Goal: Task Accomplishment & Management: Manage account settings

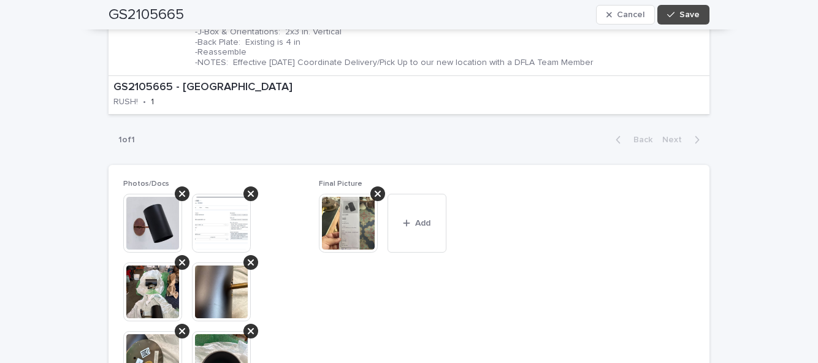
scroll to position [655, 0]
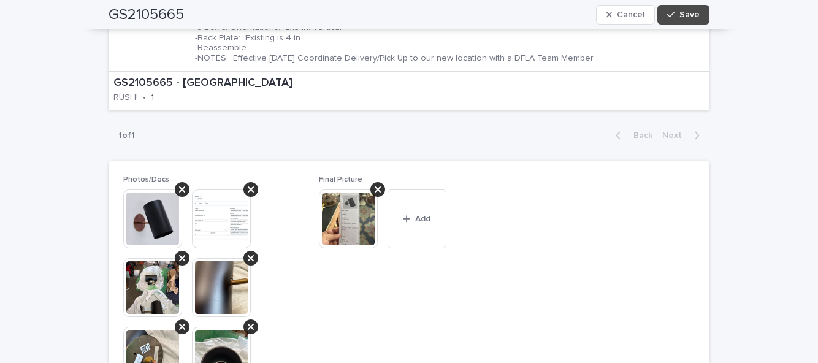
click at [420, 227] on button "Add" at bounding box center [416, 218] width 59 height 59
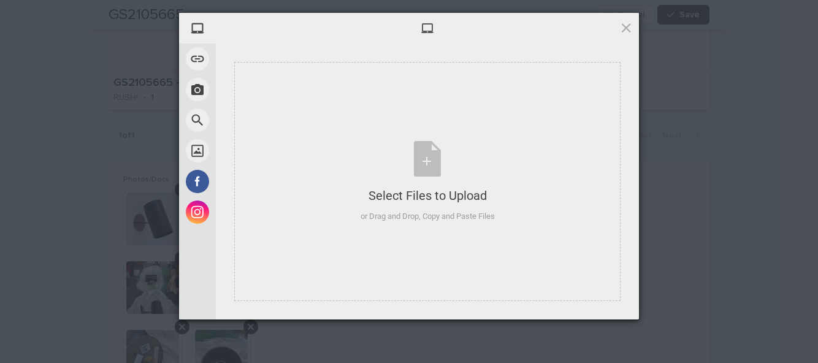
click at [432, 263] on div "Select Files to Upload or Drag and Drop, Copy and Paste Files" at bounding box center [427, 181] width 386 height 239
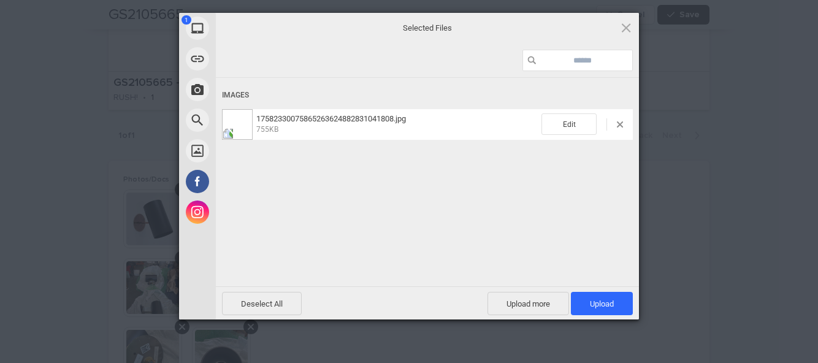
click at [610, 305] on span "Upload 1" at bounding box center [602, 303] width 24 height 9
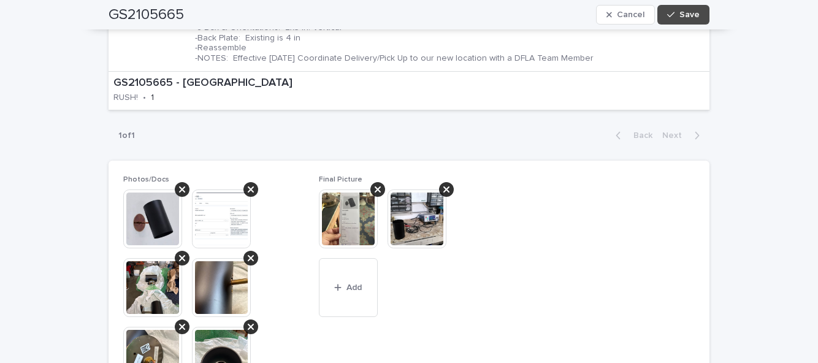
click at [685, 13] on span "Save" at bounding box center [689, 14] width 20 height 9
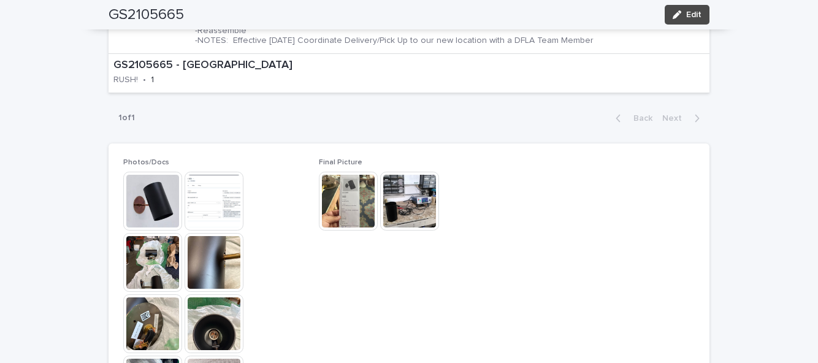
scroll to position [590, 0]
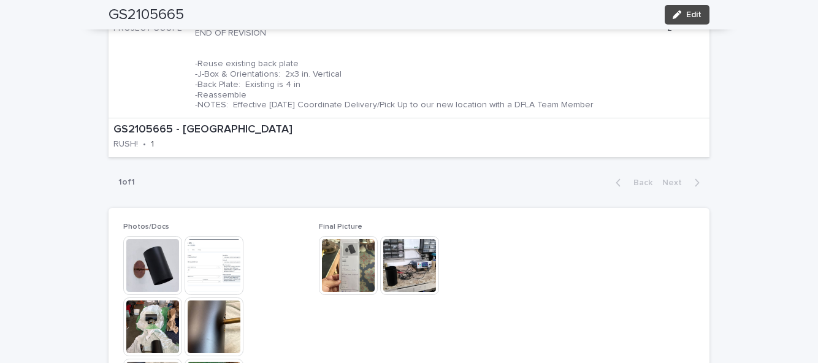
click at [10, 3] on div "**********" at bounding box center [409, 163] width 818 height 1368
click at [707, 31] on div "GS2105665 - Gachot Studios PROJECT SCOPE • Work Scope REVISED 9.12.25 Add 4.5" …" at bounding box center [408, 21] width 601 height 192
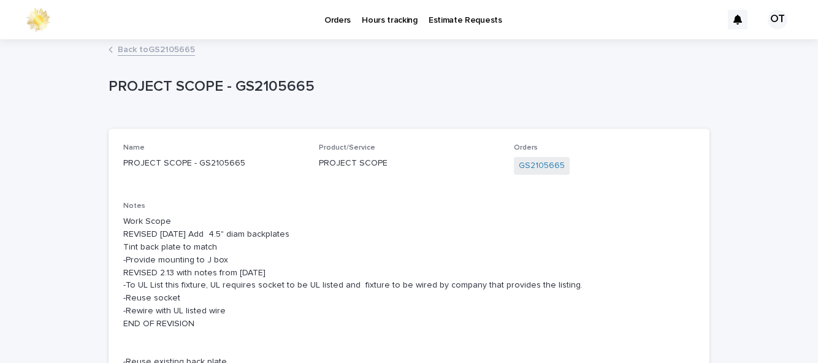
click at [164, 55] on link "Back to GS2105665" at bounding box center [156, 49] width 77 height 14
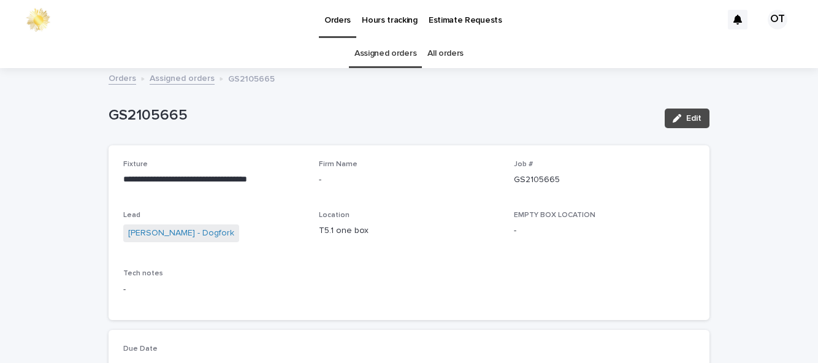
click at [697, 120] on span "Edit" at bounding box center [693, 118] width 15 height 9
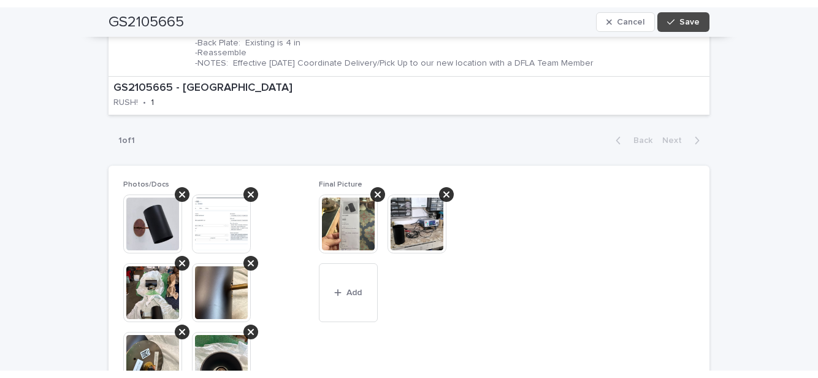
scroll to position [660, 0]
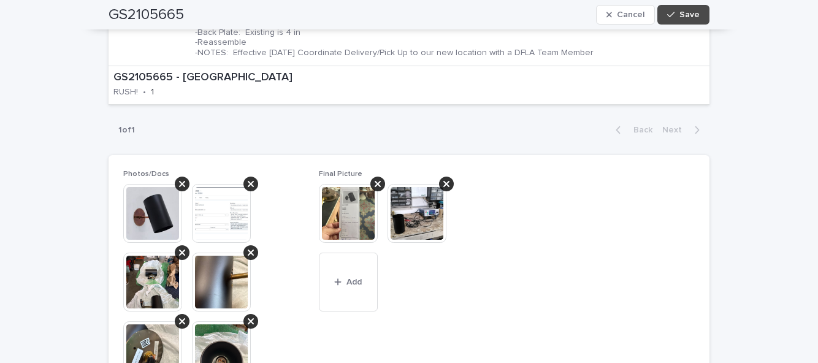
click at [355, 280] on span "Add" at bounding box center [353, 282] width 15 height 9
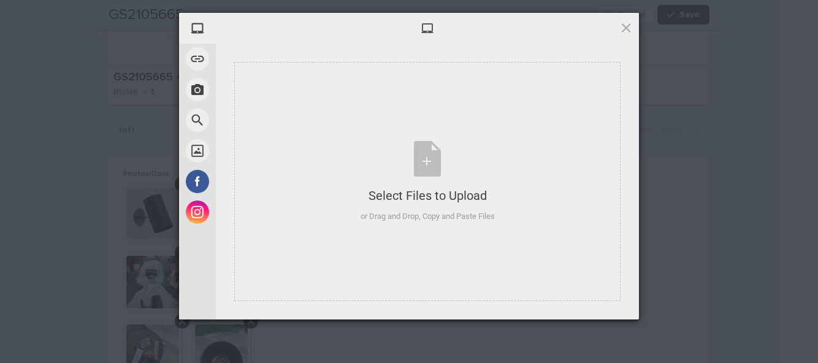
click at [445, 240] on div "Select Files to Upload or Drag and Drop, Copy and Paste Files" at bounding box center [427, 181] width 386 height 239
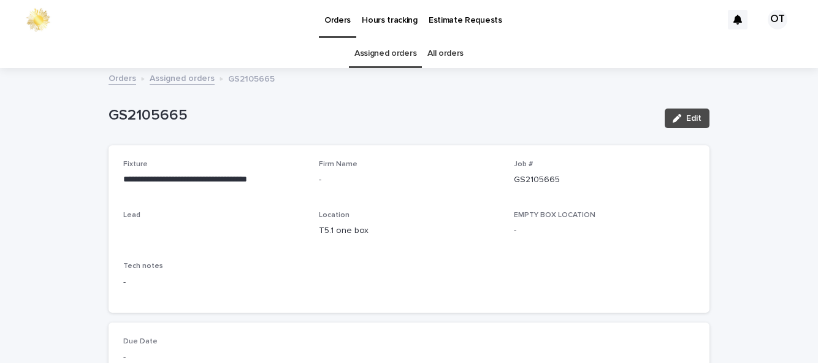
click at [685, 108] on button "Edit" at bounding box center [686, 118] width 45 height 20
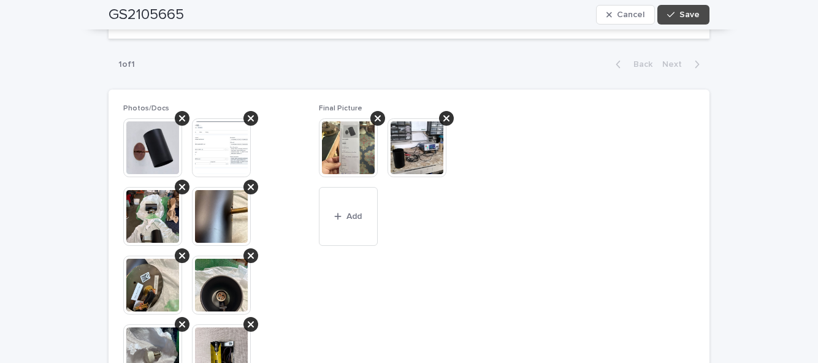
scroll to position [712, 0]
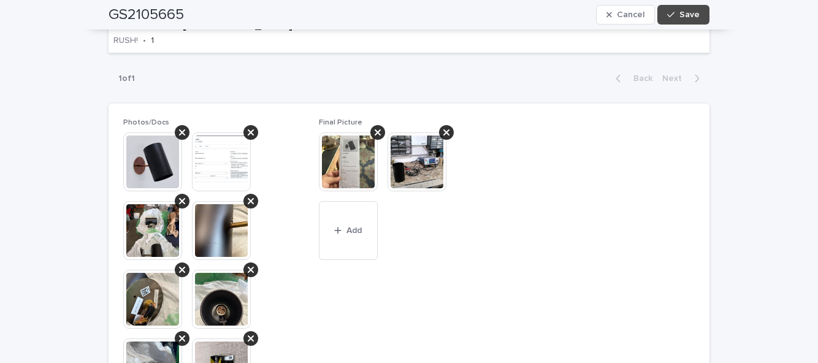
click at [366, 201] on button "Add" at bounding box center [348, 230] width 59 height 59
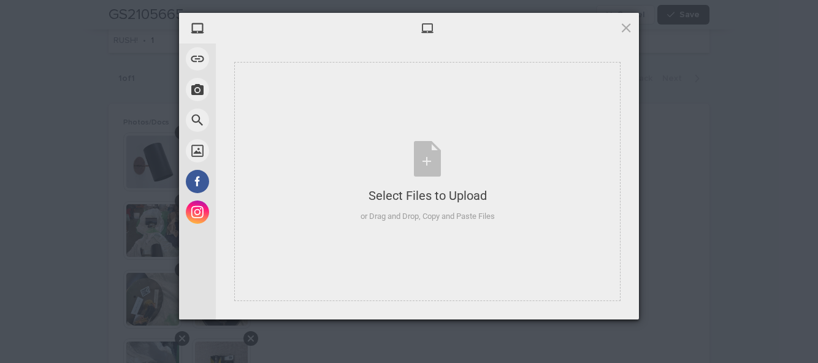
click at [442, 223] on div "Select Files to Upload or Drag and Drop, Copy and Paste Files" at bounding box center [427, 181] width 386 height 239
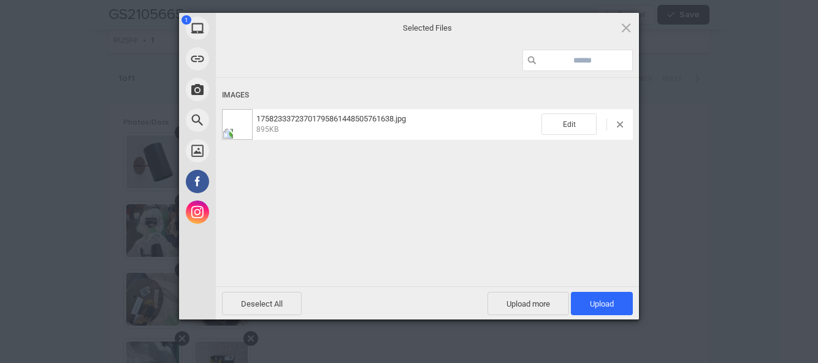
click at [620, 126] on span at bounding box center [620, 124] width 6 height 6
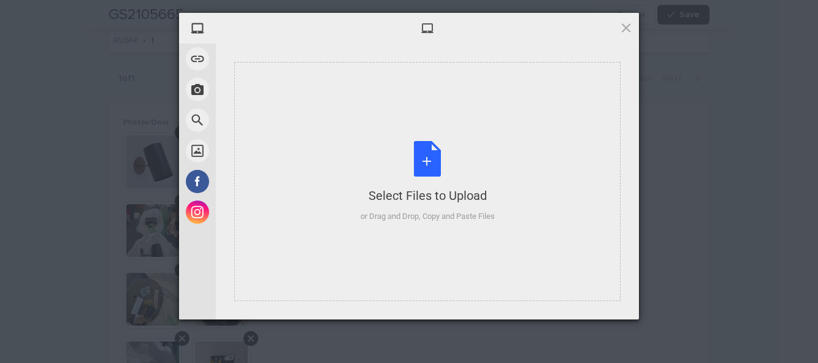
click at [476, 229] on div "Select Files to Upload or Drag and Drop, Copy and Paste Files" at bounding box center [427, 181] width 386 height 239
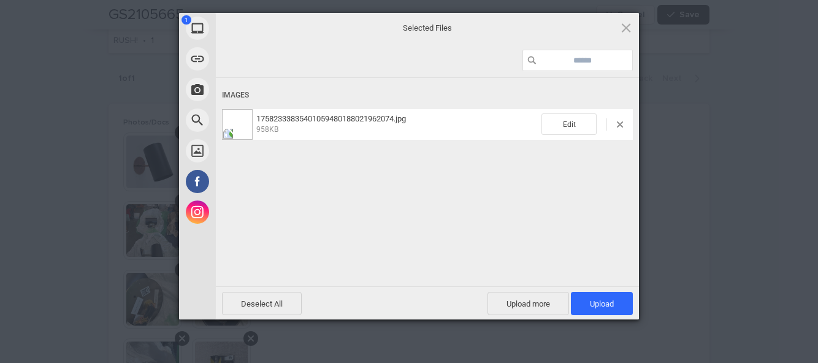
click at [604, 307] on span "Upload 1" at bounding box center [602, 303] width 24 height 9
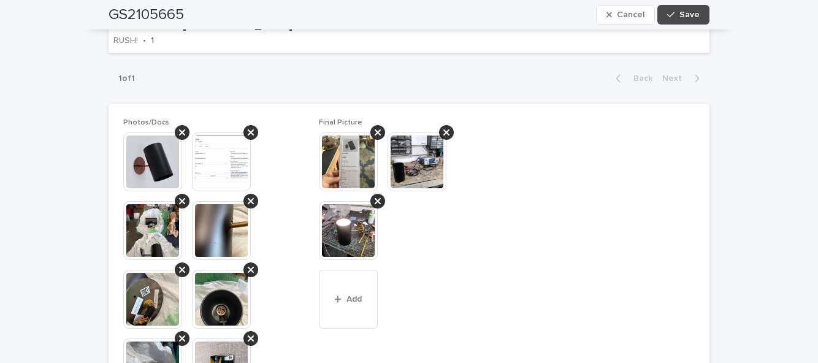
click at [686, 11] on span "Save" at bounding box center [689, 14] width 20 height 9
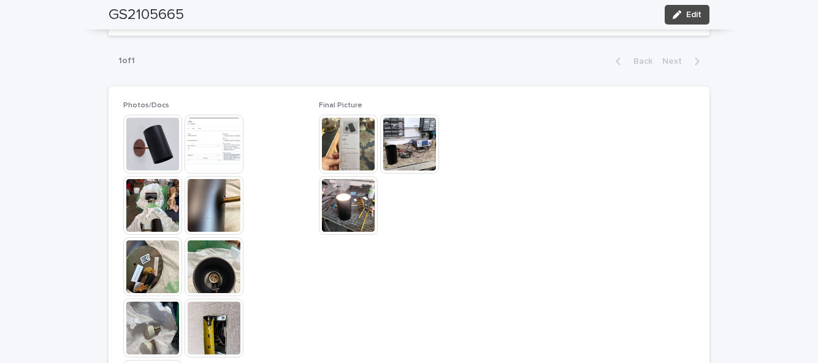
scroll to position [647, 0]
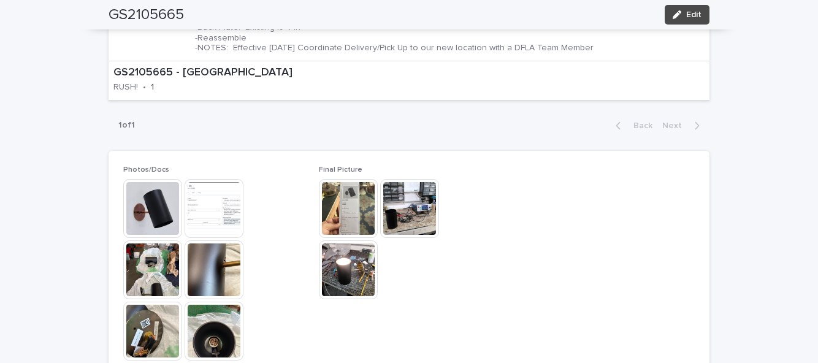
click at [681, 23] on button "Edit" at bounding box center [686, 15] width 45 height 20
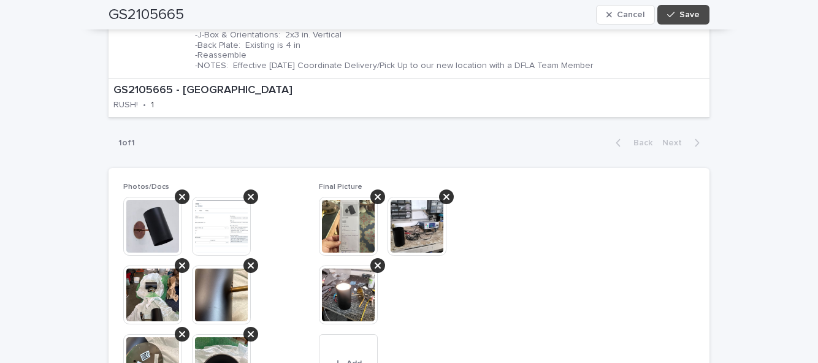
scroll to position [712, 0]
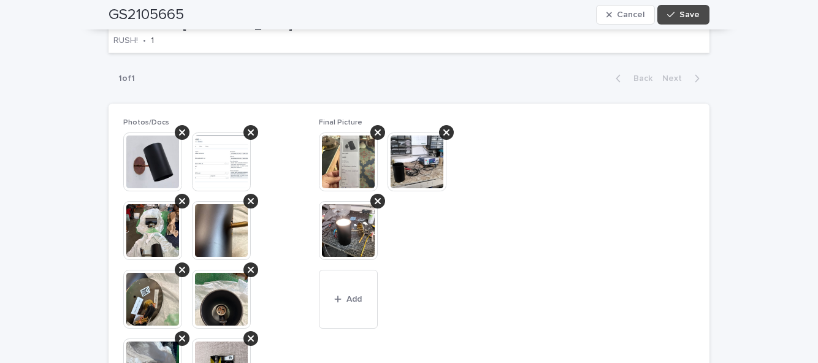
click at [357, 291] on button "Add" at bounding box center [348, 299] width 59 height 59
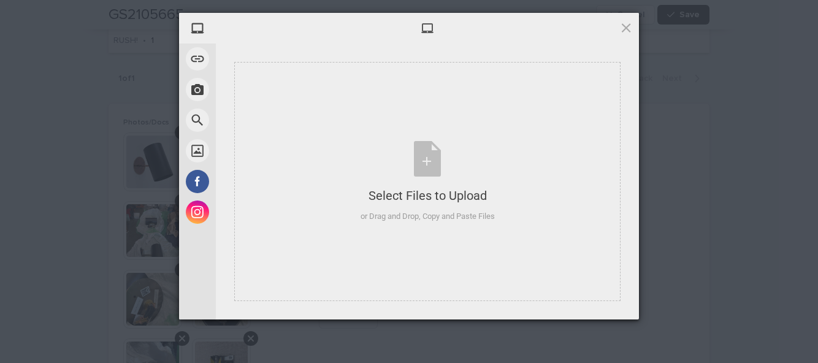
click at [431, 183] on div "Select Files to Upload or Drag and Drop, Copy and Paste Files" at bounding box center [427, 182] width 134 height 82
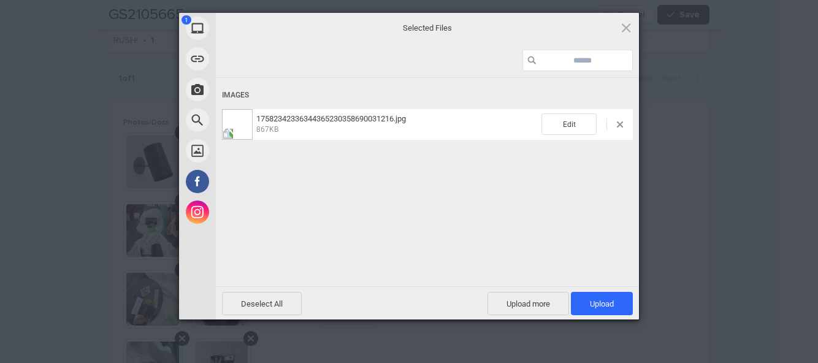
click at [598, 299] on span "Upload 1" at bounding box center [602, 303] width 24 height 9
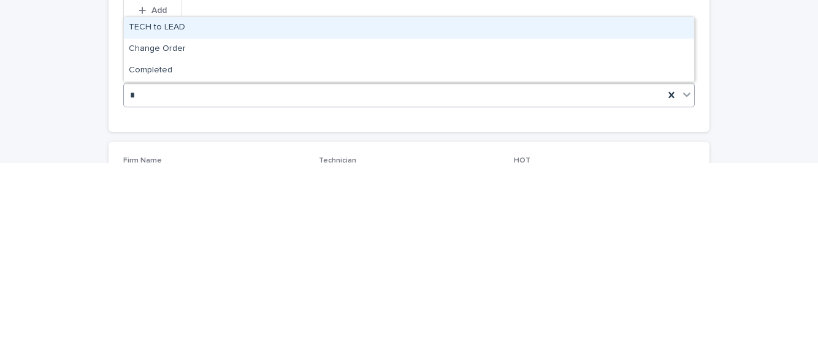
scroll to position [0, 0]
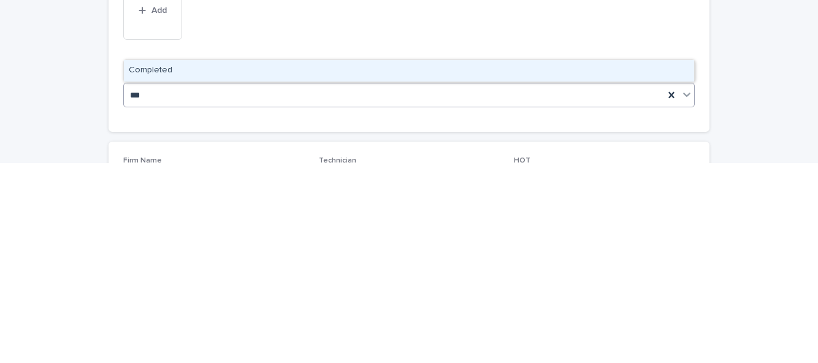
click at [532, 267] on div "Completed" at bounding box center [409, 270] width 570 height 21
type input "***"
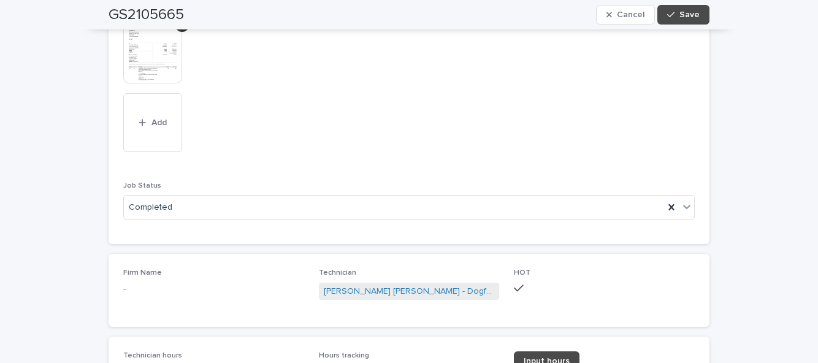
scroll to position [1120, 0]
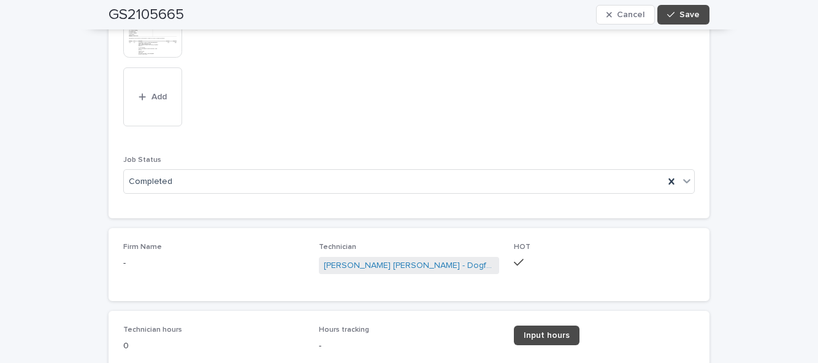
click at [554, 338] on link "Input hours" at bounding box center [547, 335] width 66 height 20
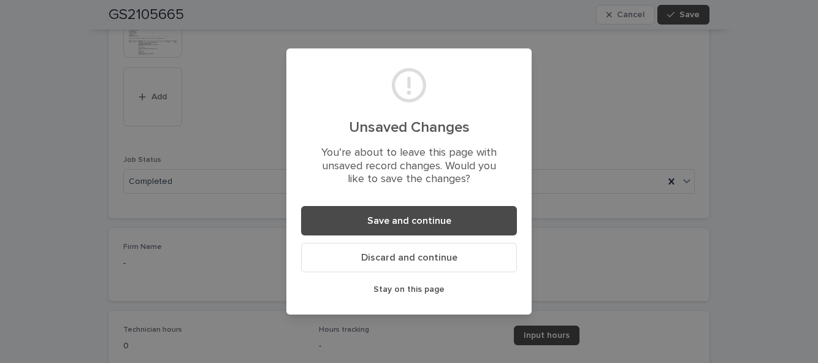
click at [733, 133] on div "Unsaved Changes You’re about to leave this page with unsaved record changes. Wo…" at bounding box center [409, 181] width 818 height 363
click at [456, 226] on button "Save and continue" at bounding box center [409, 220] width 216 height 29
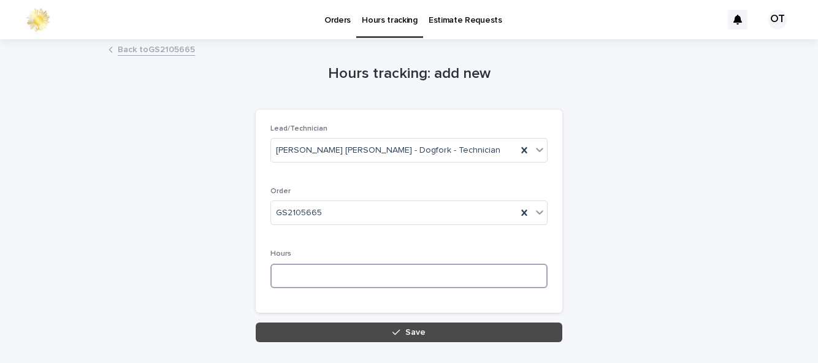
click at [412, 278] on input at bounding box center [408, 276] width 277 height 25
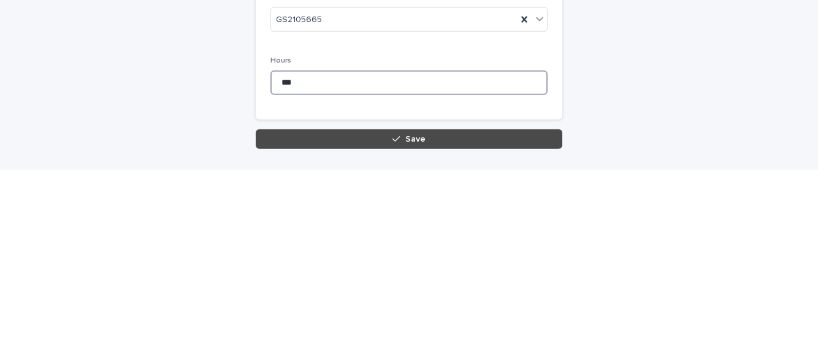
type input "***"
click at [461, 328] on button "Save" at bounding box center [409, 332] width 306 height 20
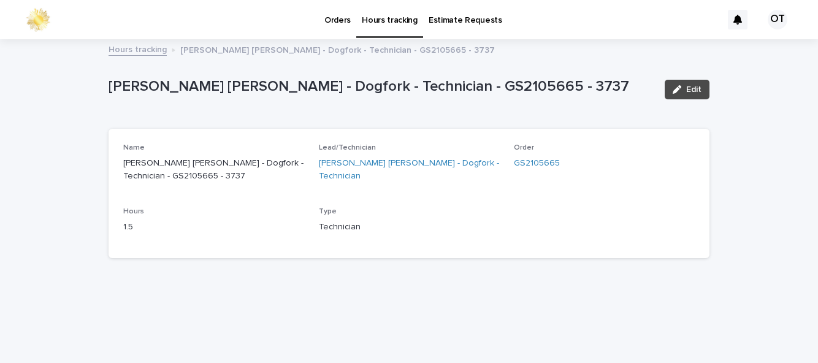
click at [325, 28] on link "Orders" at bounding box center [337, 19] width 37 height 38
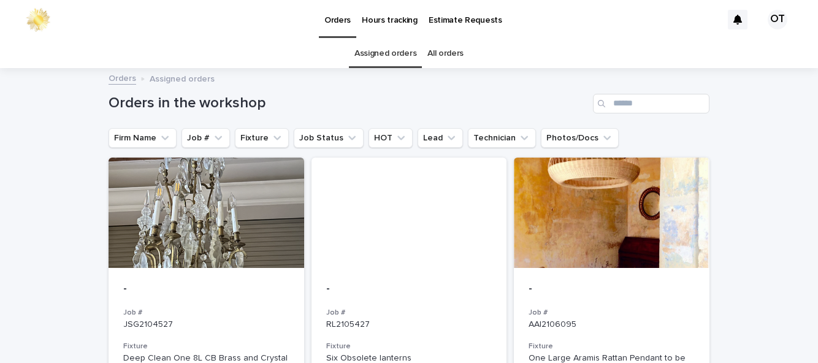
click at [446, 56] on link "All orders" at bounding box center [445, 53] width 36 height 29
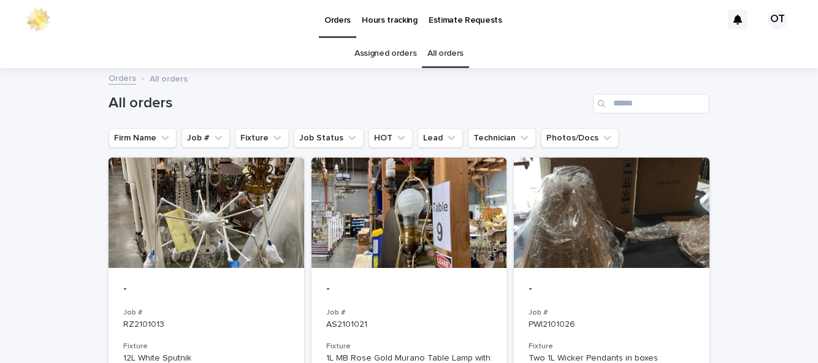
click at [385, 56] on link "Assigned orders" at bounding box center [385, 53] width 62 height 29
click at [648, 102] on input "Search" at bounding box center [651, 104] width 116 height 20
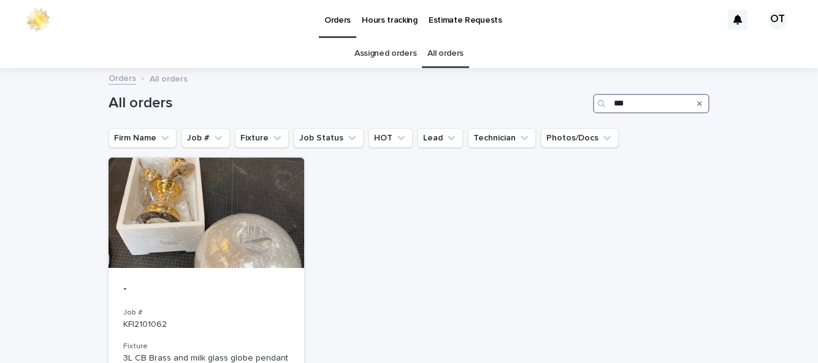
type input "****"
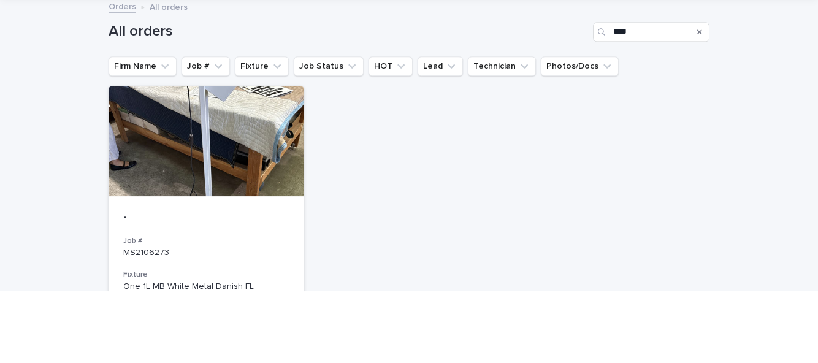
click at [254, 259] on div at bounding box center [205, 213] width 195 height 110
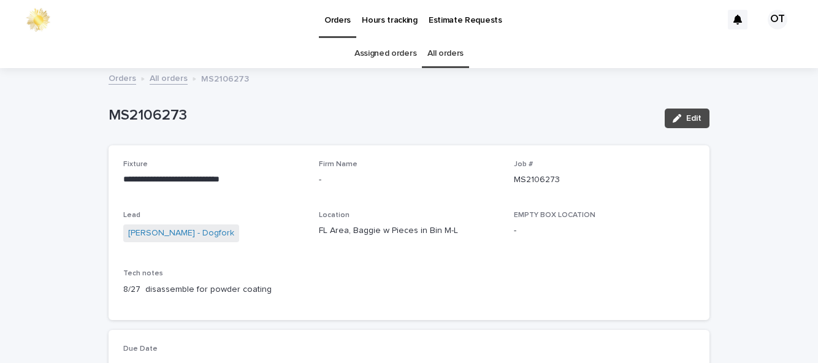
click at [700, 116] on span "Edit" at bounding box center [693, 118] width 15 height 9
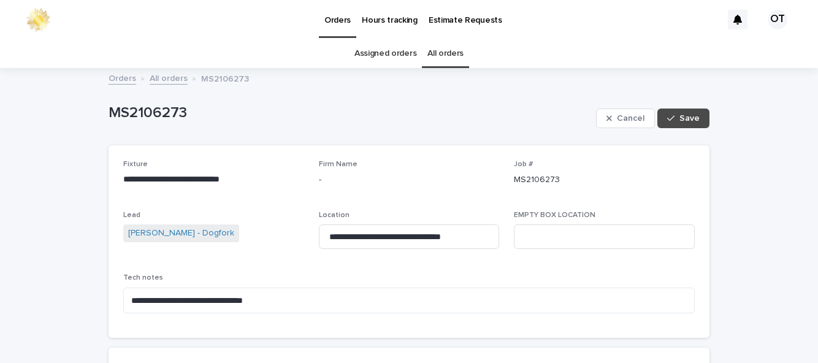
click at [688, 125] on button "Save" at bounding box center [683, 118] width 52 height 20
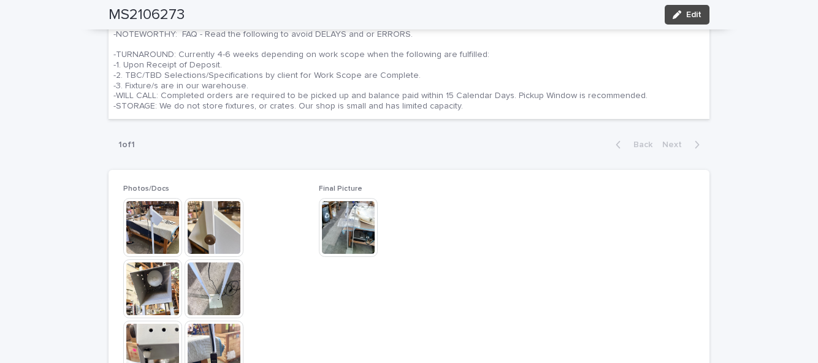
scroll to position [724, 0]
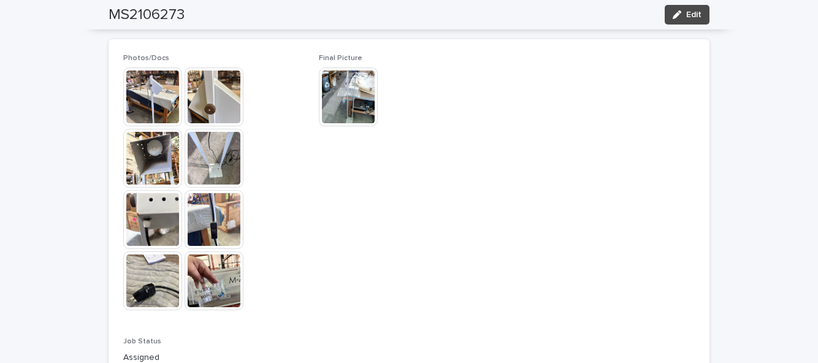
click at [206, 111] on img at bounding box center [213, 96] width 59 height 59
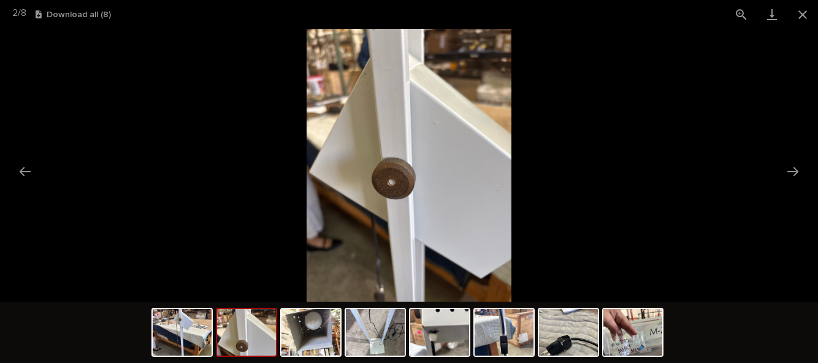
click at [795, 151] on picture at bounding box center [409, 165] width 818 height 273
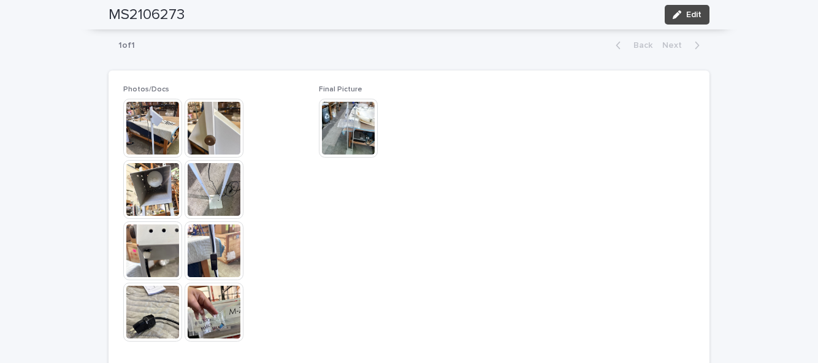
scroll to position [741, 0]
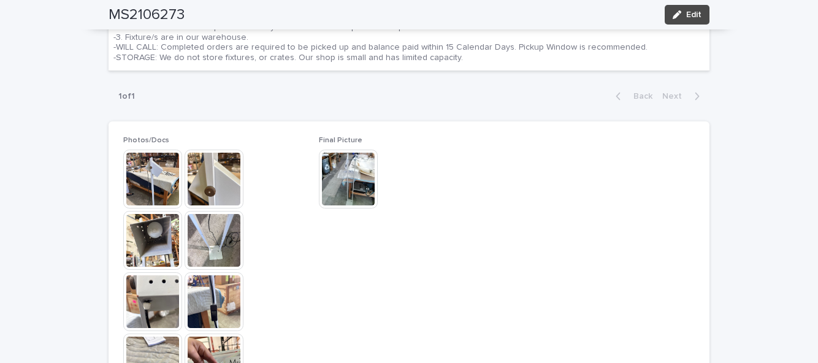
scroll to position [640, 0]
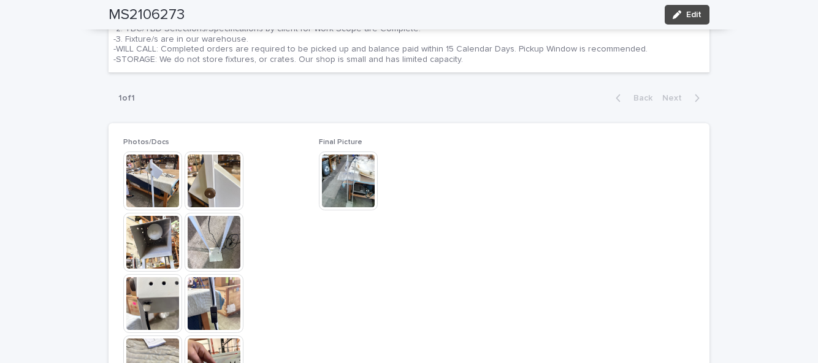
click at [338, 179] on img at bounding box center [348, 180] width 59 height 59
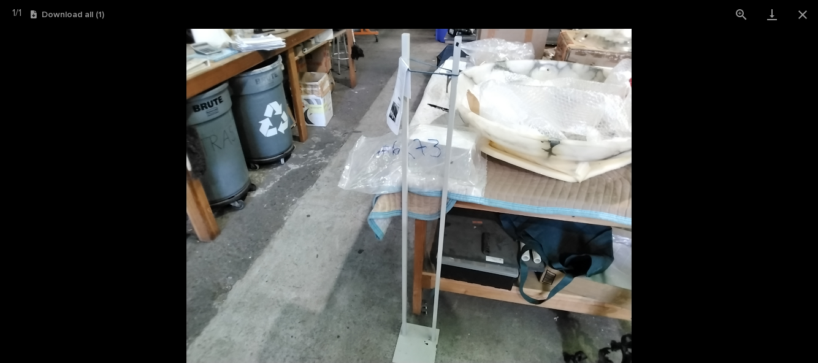
click at [806, 18] on button "Close gallery" at bounding box center [802, 14] width 31 height 29
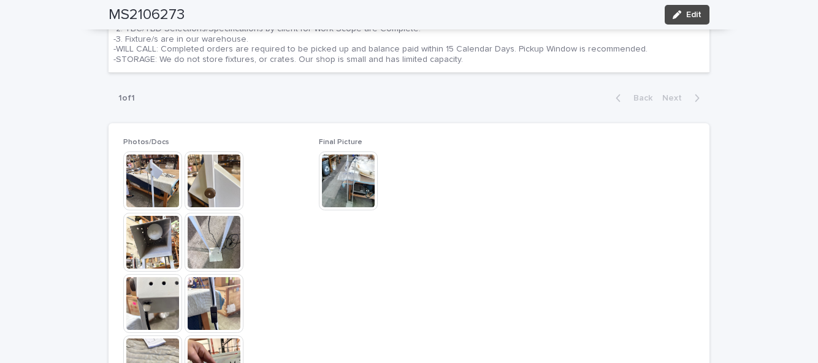
click at [147, 179] on img at bounding box center [152, 180] width 59 height 59
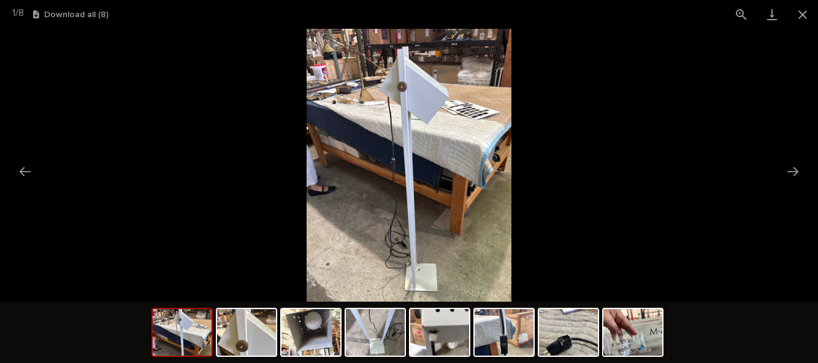
click at [797, 15] on button "Close gallery" at bounding box center [802, 14] width 31 height 29
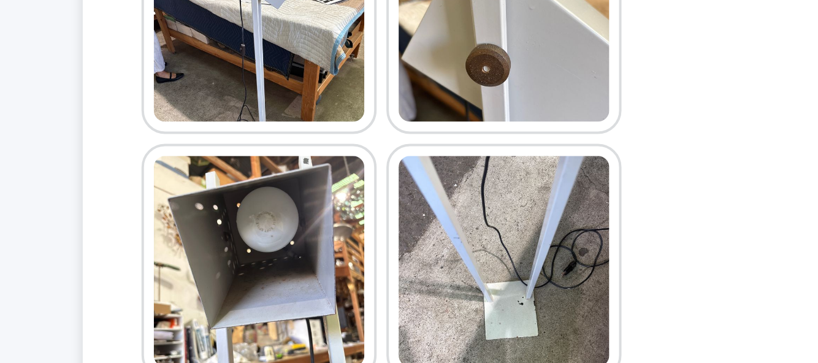
scroll to position [748, 0]
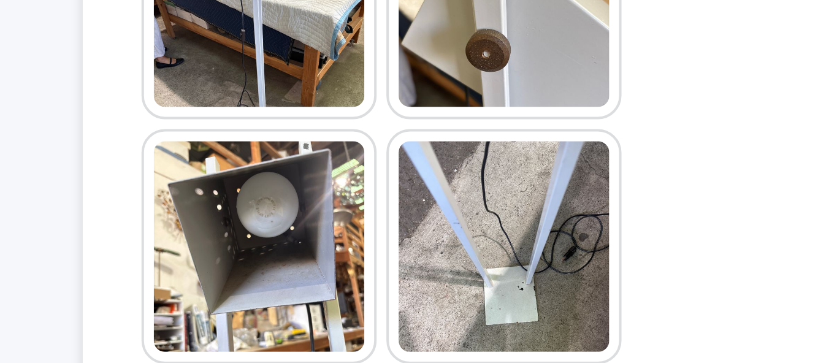
click at [158, 127] on img at bounding box center [152, 134] width 59 height 59
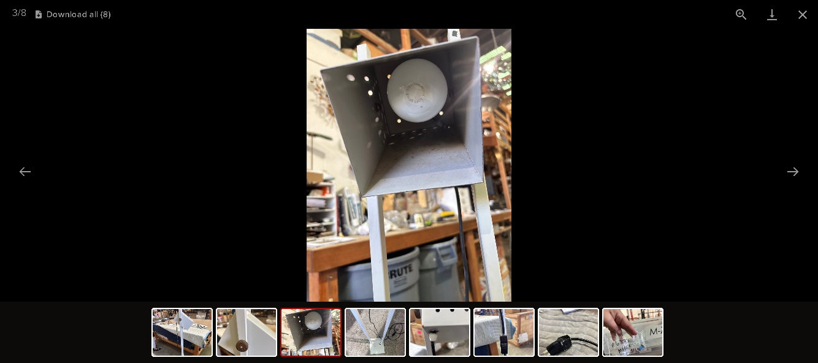
click at [808, 13] on button "Close gallery" at bounding box center [802, 14] width 31 height 29
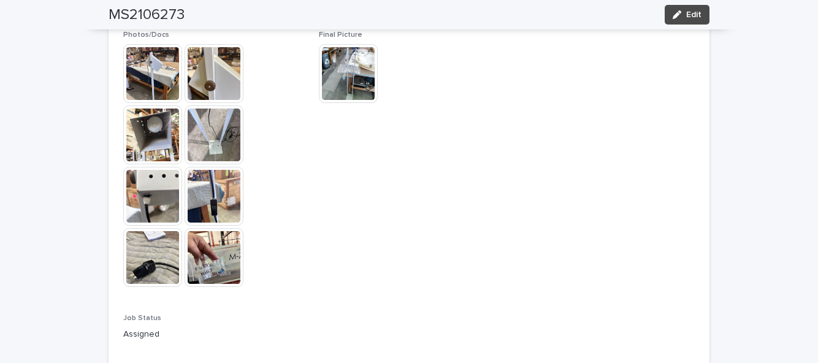
click at [159, 207] on img at bounding box center [152, 196] width 59 height 59
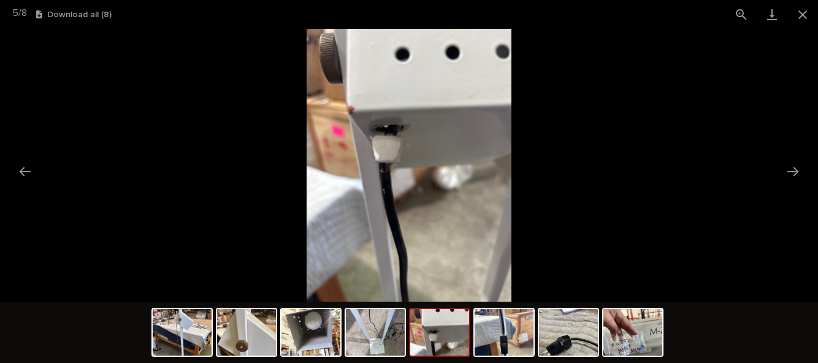
click at [321, 328] on img at bounding box center [310, 332] width 59 height 47
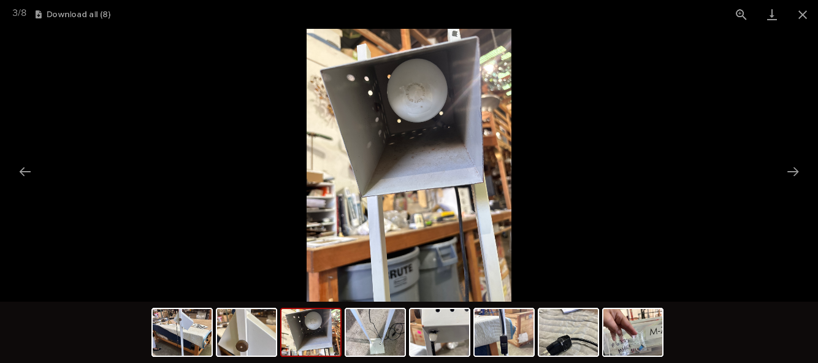
click at [796, 20] on button "Close gallery" at bounding box center [802, 14] width 31 height 29
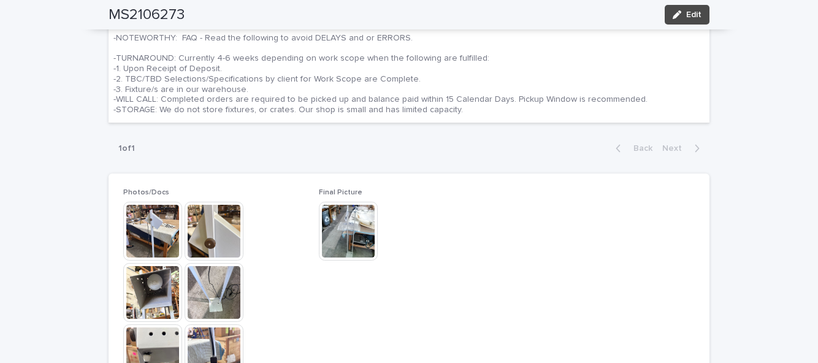
scroll to position [592, 0]
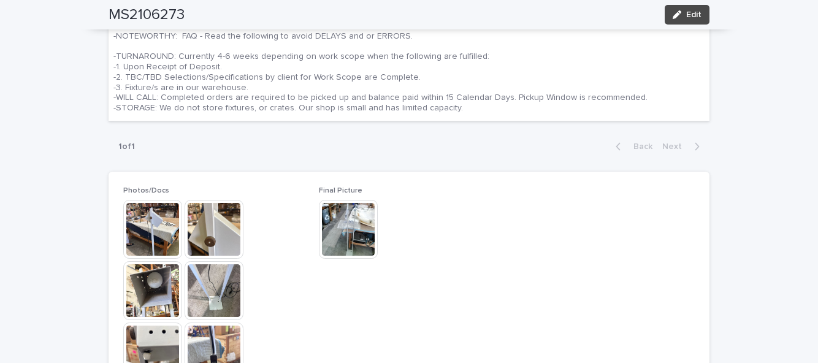
click at [158, 245] on img at bounding box center [152, 229] width 59 height 59
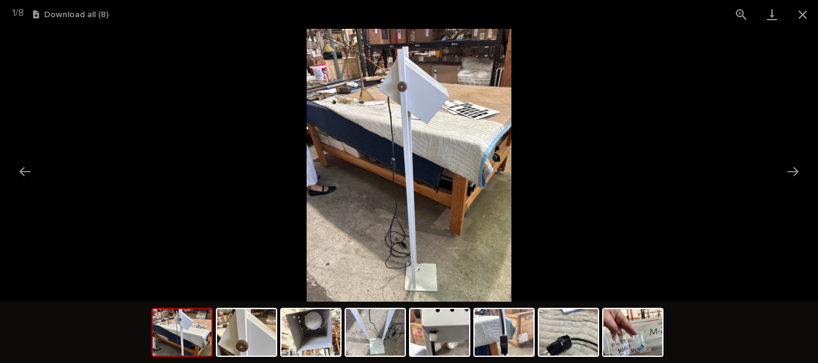
click at [799, 28] on button "Close gallery" at bounding box center [802, 14] width 31 height 29
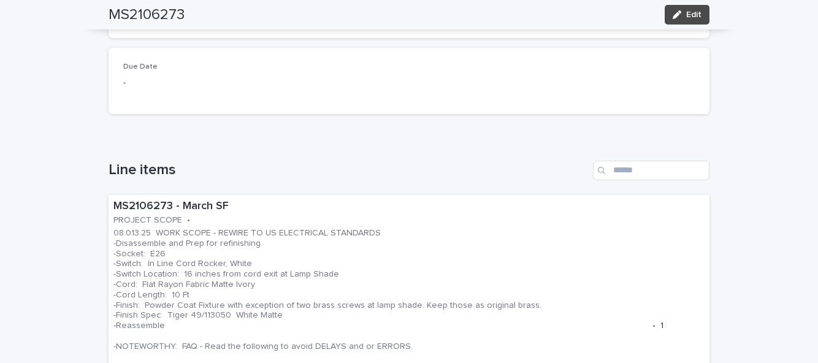
scroll to position [0, 0]
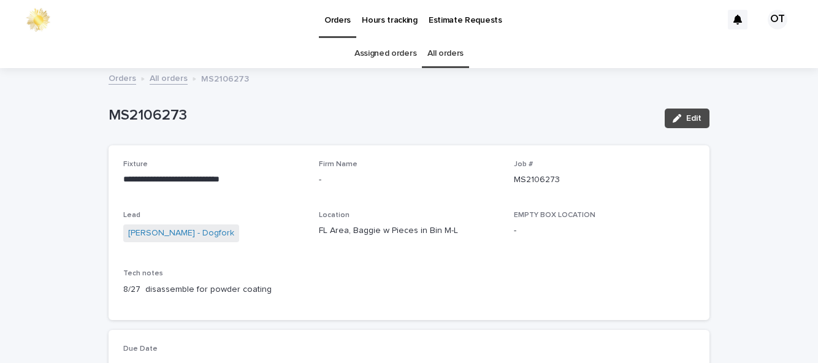
click at [399, 53] on link "Assigned orders" at bounding box center [385, 53] width 62 height 29
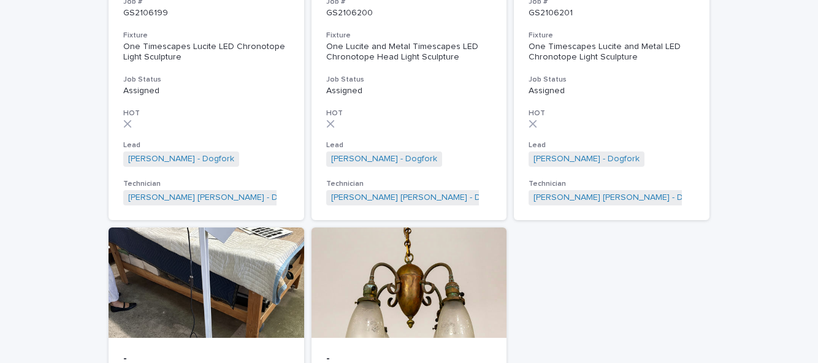
scroll to position [702, 0]
click at [251, 308] on div at bounding box center [205, 283] width 195 height 110
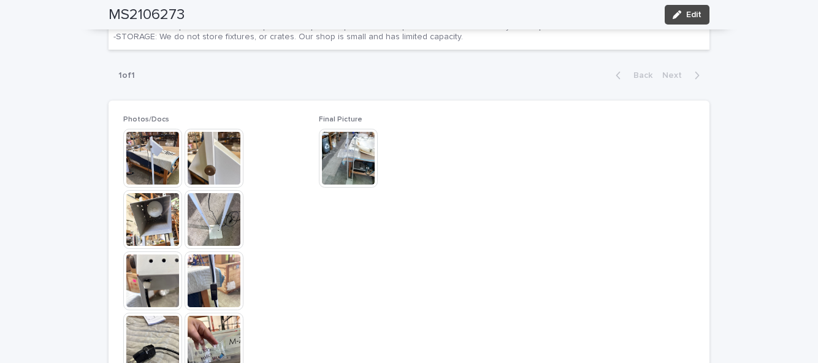
scroll to position [667, 0]
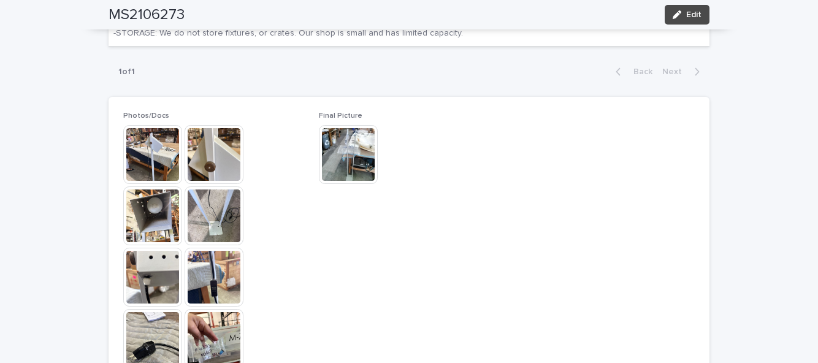
click at [159, 279] on img at bounding box center [152, 277] width 59 height 59
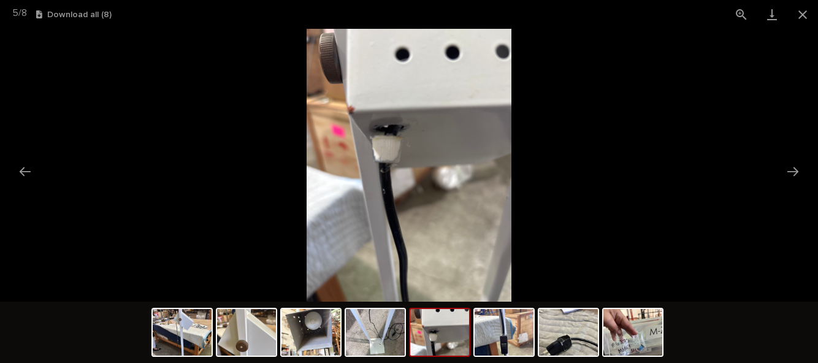
click at [797, 17] on button "Close gallery" at bounding box center [802, 14] width 31 height 29
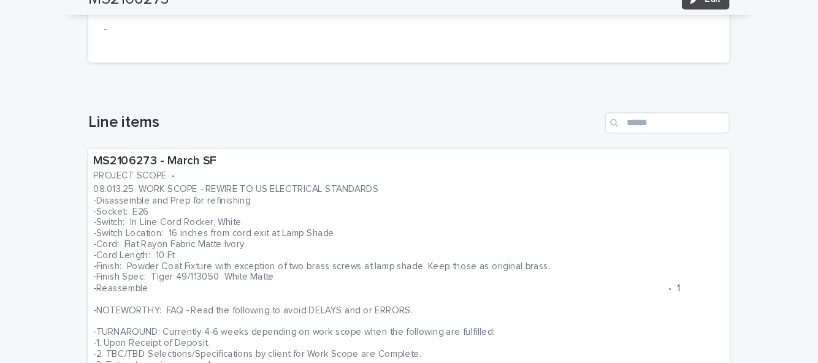
scroll to position [325, 0]
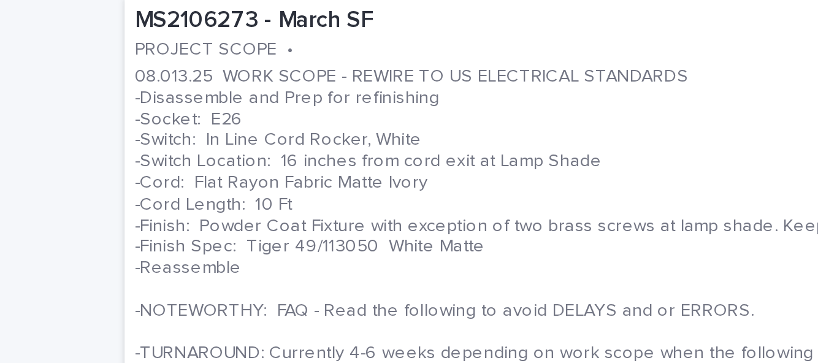
click at [178, 259] on p "08.013.25 WORK SCOPE - REWIRE TO US ELECTRICAL STANDARDS -Disassemble and Prep …" at bounding box center [380, 282] width 534 height 195
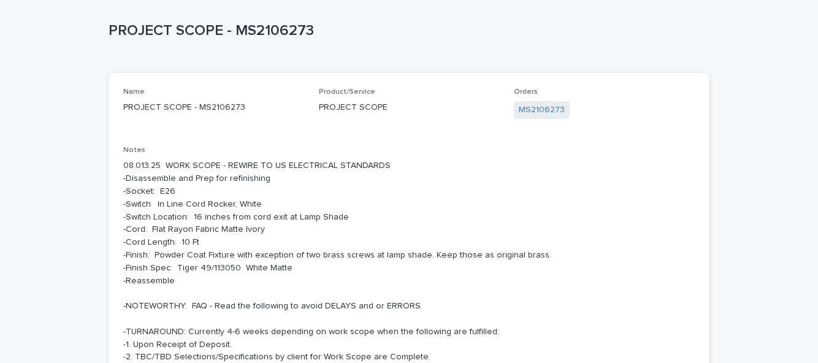
scroll to position [63, 0]
